Goal: Navigation & Orientation: Find specific page/section

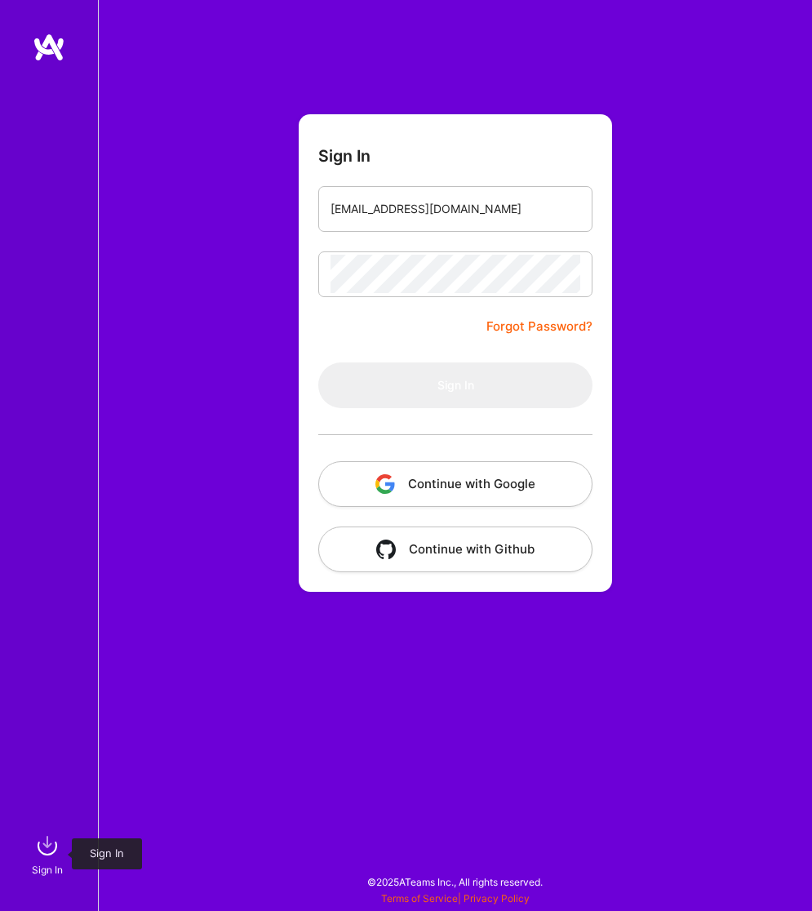
click at [51, 847] on img at bounding box center [47, 845] width 33 height 33
click at [490, 213] on input "email" at bounding box center [456, 208] width 250 height 39
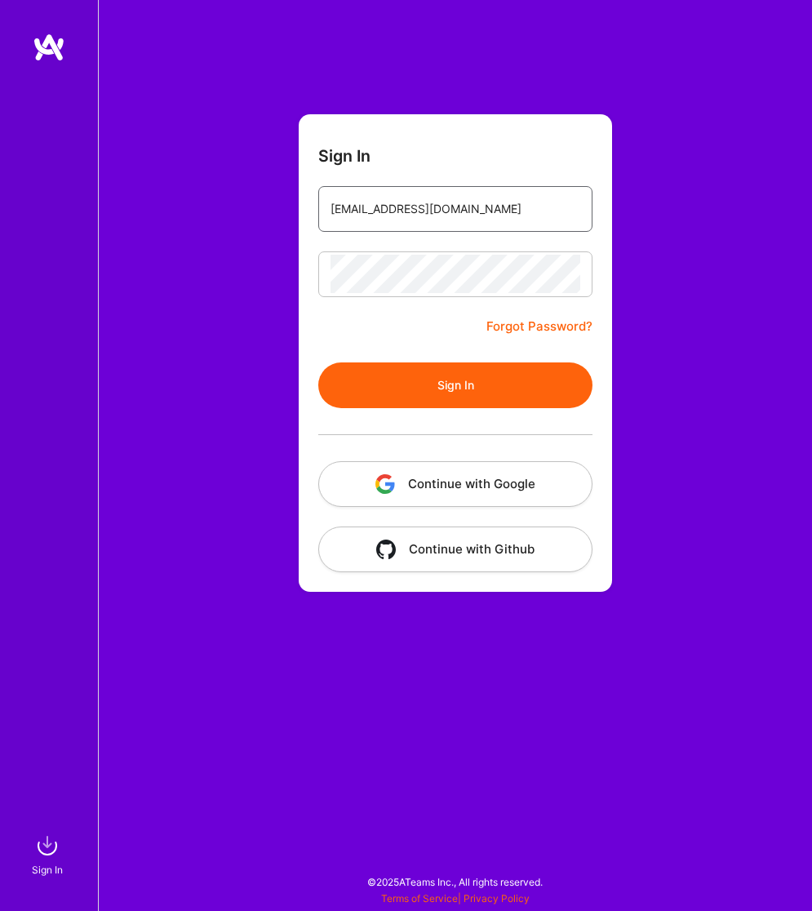
type input "[EMAIL_ADDRESS][DOMAIN_NAME]"
click at [517, 377] on button "Sign In" at bounding box center [455, 385] width 274 height 46
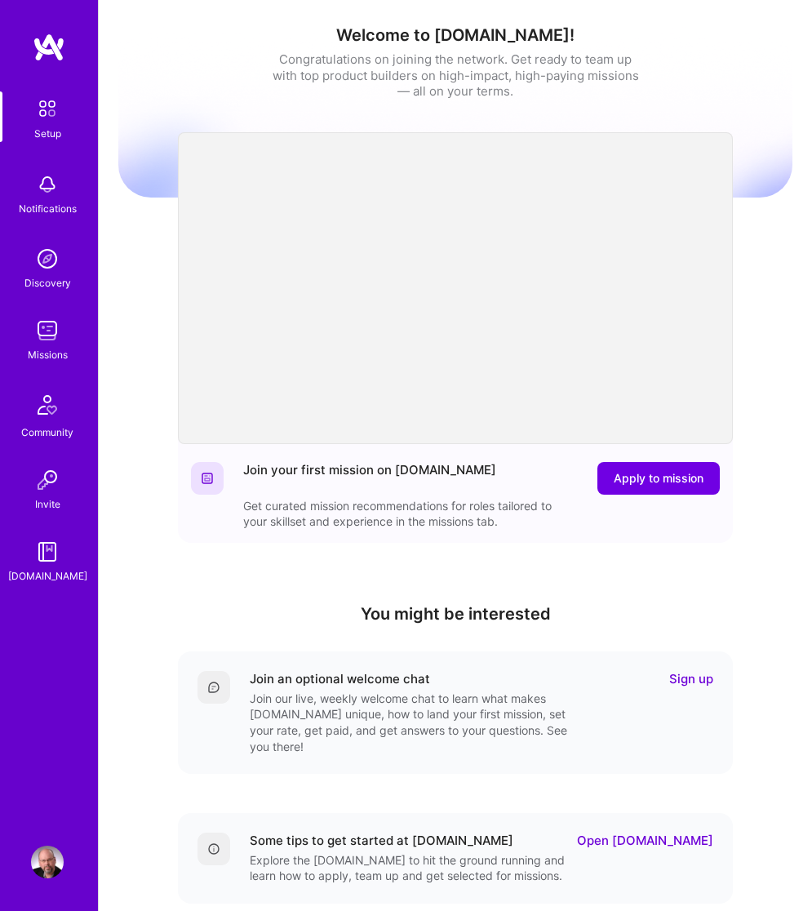
click at [52, 324] on img at bounding box center [47, 330] width 33 height 33
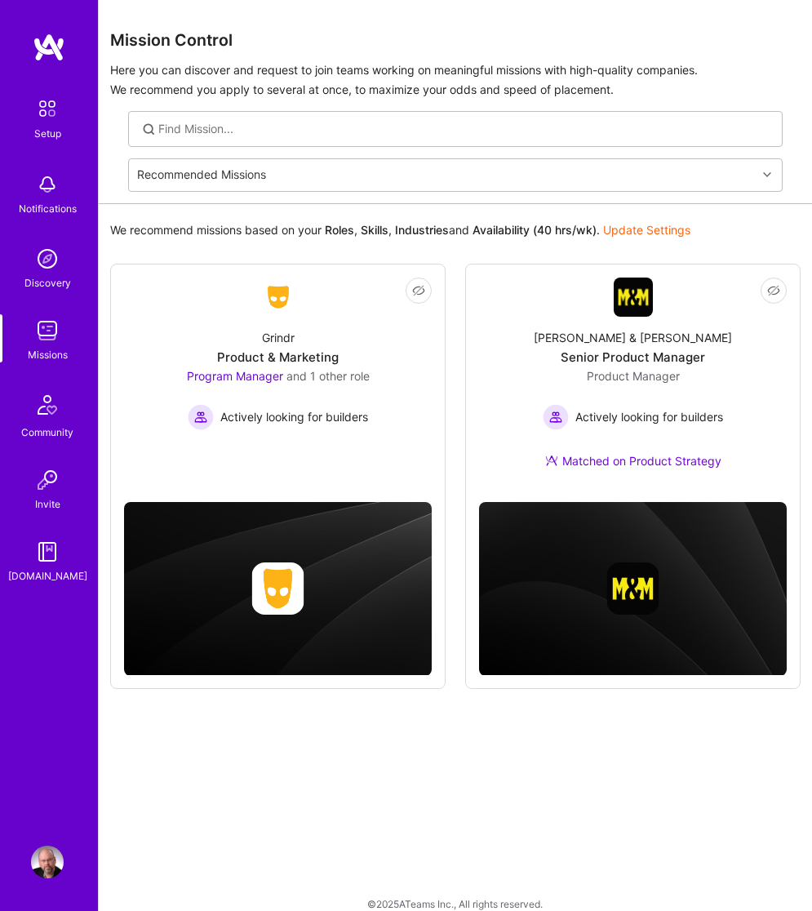
click at [52, 179] on img at bounding box center [47, 184] width 33 height 33
click at [57, 852] on img at bounding box center [47, 861] width 33 height 33
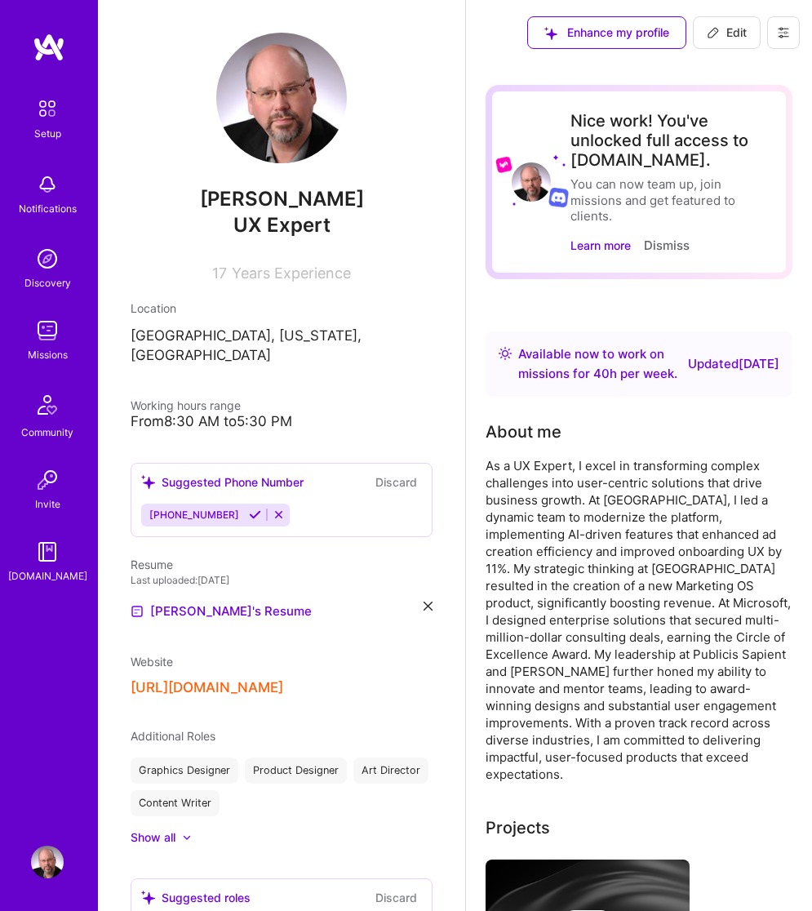
click at [49, 254] on img at bounding box center [47, 258] width 33 height 33
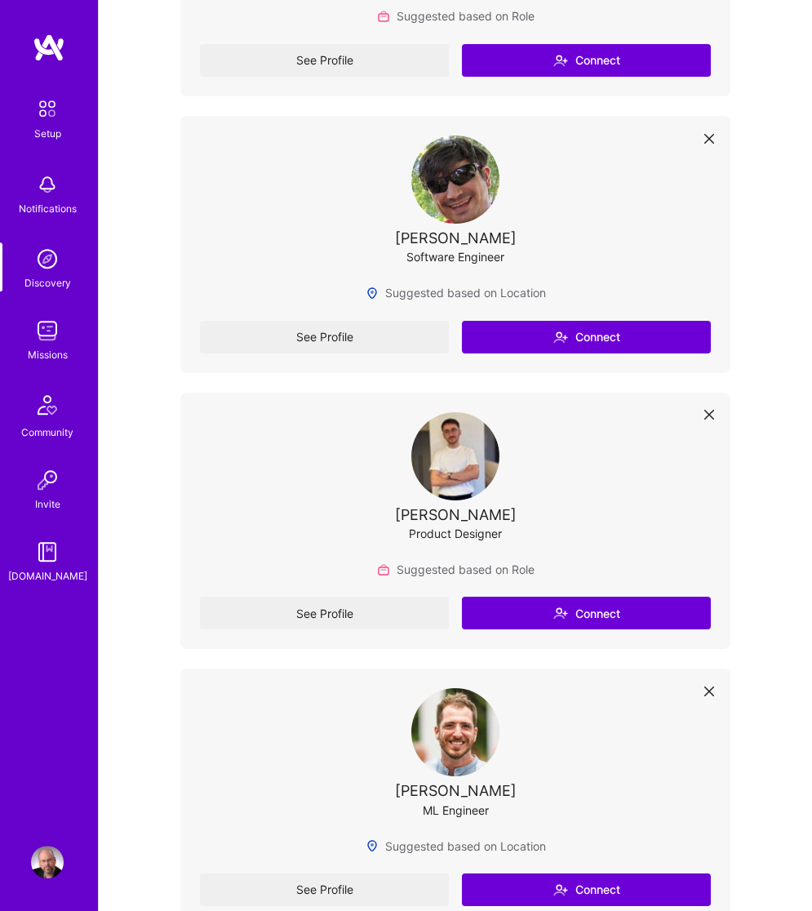
scroll to position [1000, 0]
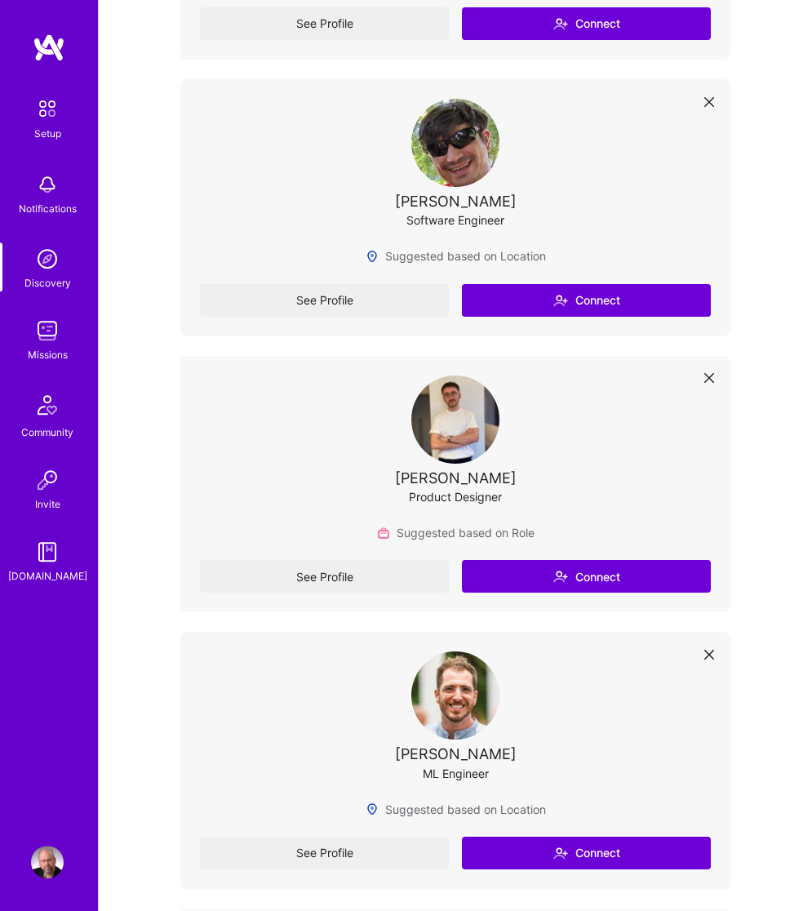
click at [56, 326] on img at bounding box center [47, 330] width 33 height 33
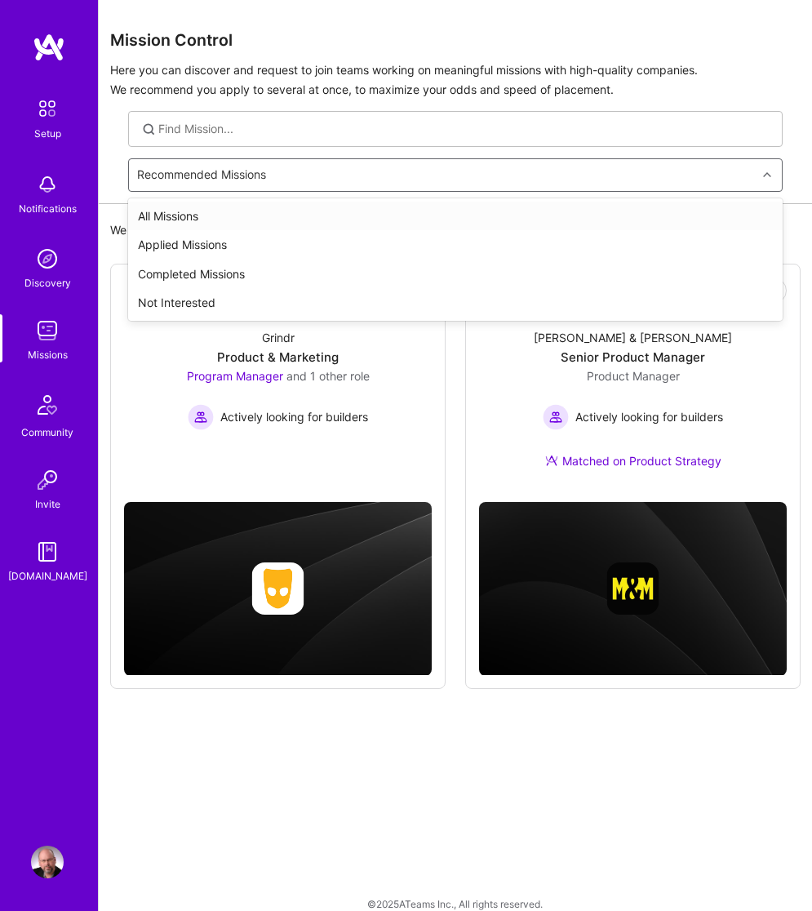
click at [756, 176] on div "Recommended Missions" at bounding box center [443, 175] width 628 height 32
click at [189, 237] on div "Applied Missions" at bounding box center [455, 244] width 654 height 29
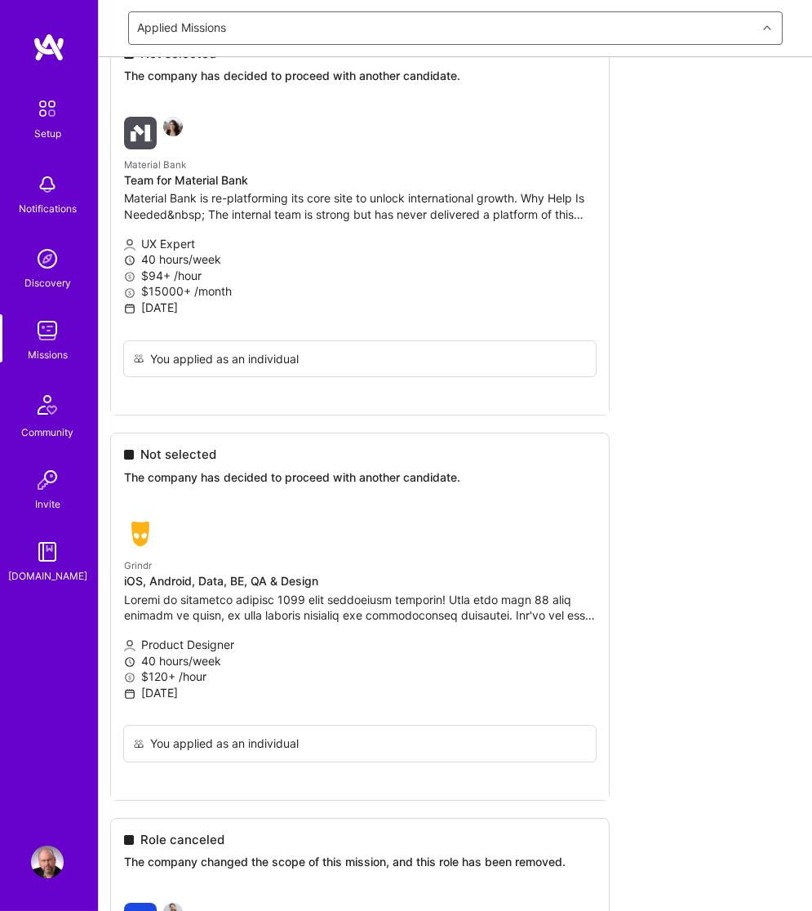
scroll to position [770, 0]
